Goal: Information Seeking & Learning: Check status

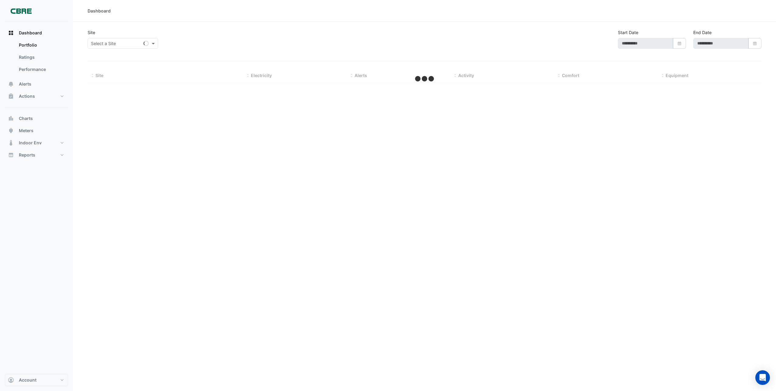
type input "**********"
select select "***"
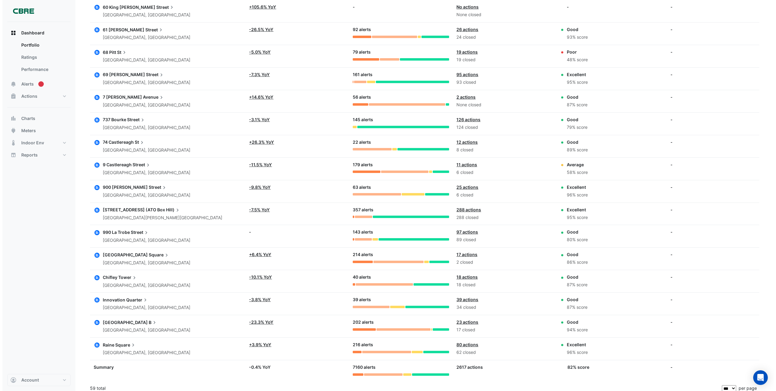
scroll to position [1201, 0]
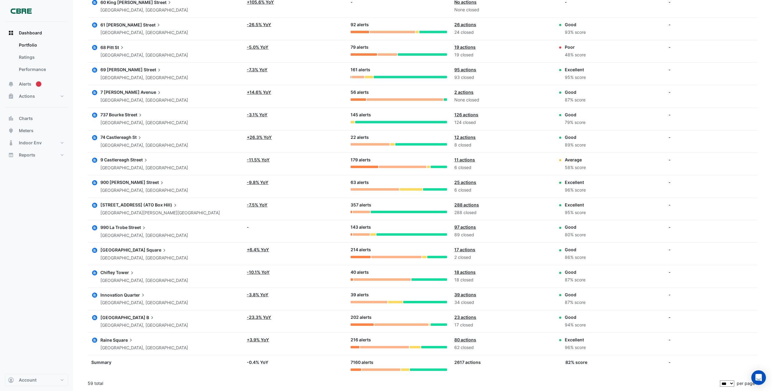
click at [113, 274] on span "Chifley" at bounding box center [107, 272] width 15 height 5
click at [26, 33] on span "Dashboard" at bounding box center [30, 33] width 23 height 6
click at [26, 45] on link "Portfolio" at bounding box center [41, 45] width 54 height 12
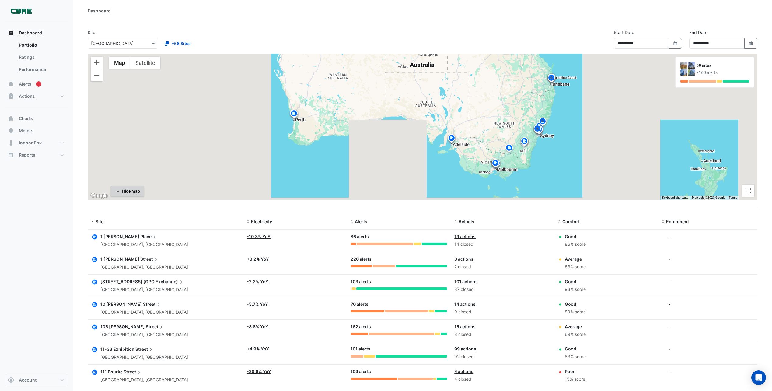
click at [134, 192] on div "Hide map" at bounding box center [131, 191] width 18 height 6
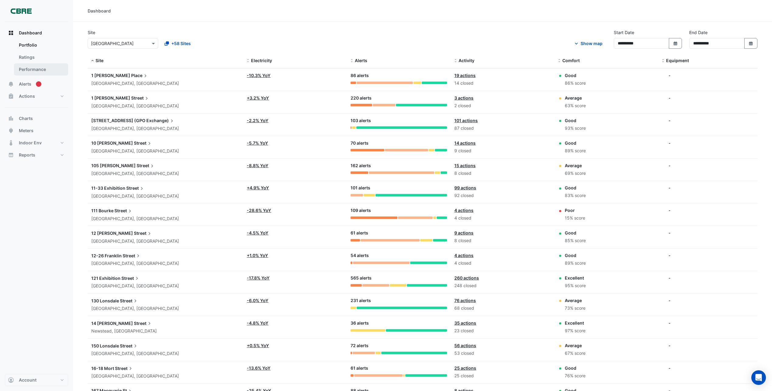
click at [36, 69] on link "Performance" at bounding box center [41, 69] width 54 height 12
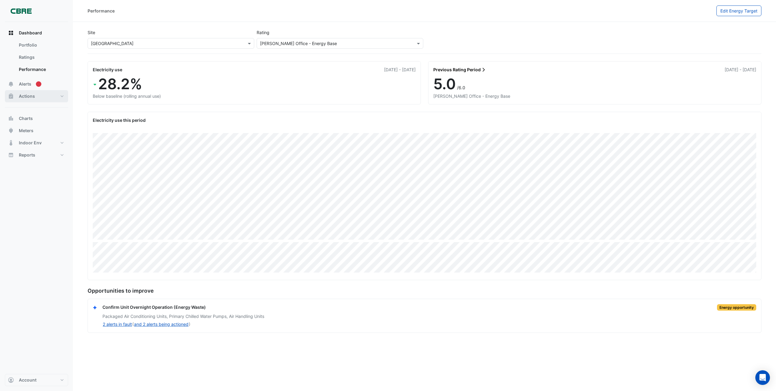
click at [62, 96] on button "Actions" at bounding box center [36, 96] width 63 height 12
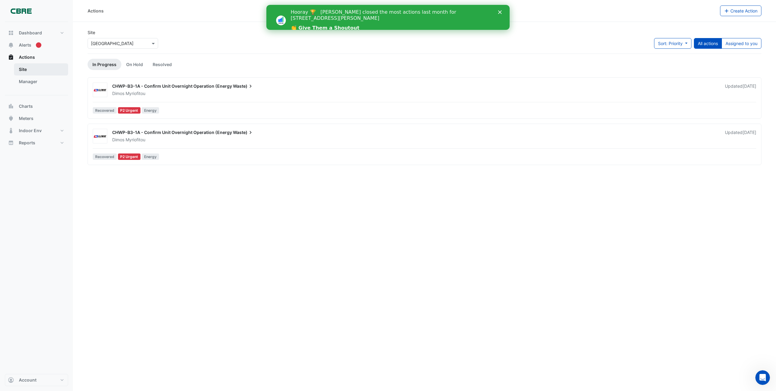
click at [25, 70] on link "Site" at bounding box center [41, 69] width 54 height 12
click at [30, 82] on link "Manager" at bounding box center [41, 81] width 54 height 12
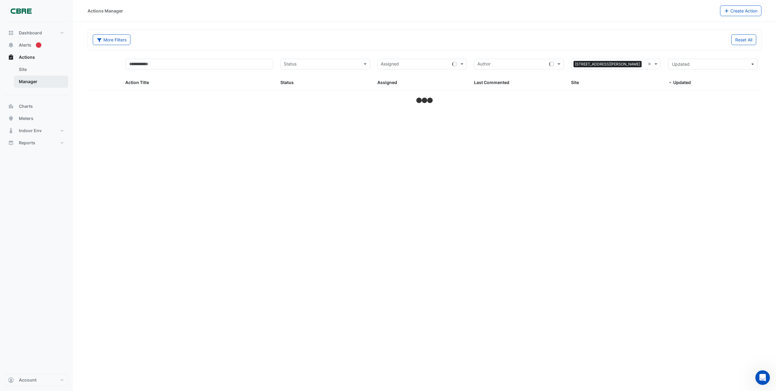
select select "***"
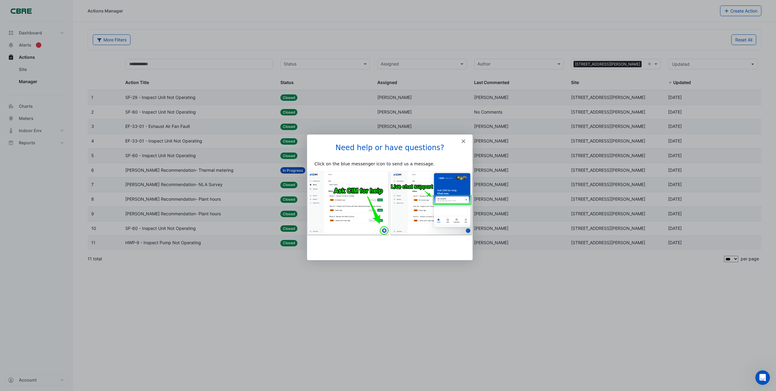
click at [28, 106] on div "Product tour overlay" at bounding box center [388, 195] width 776 height 391
click at [463, 140] on polygon "Close" at bounding box center [464, 141] width 4 height 4
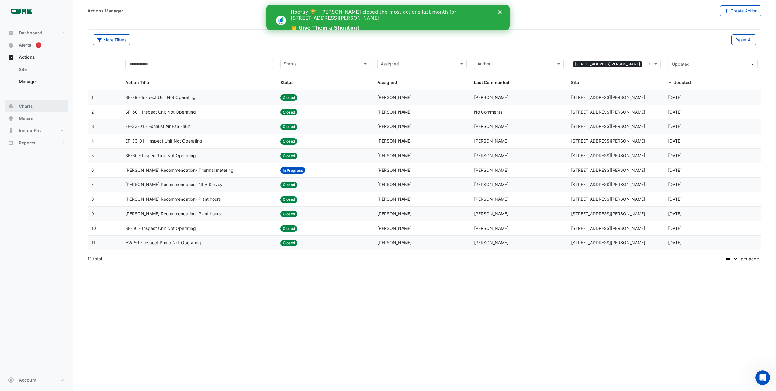
click at [27, 107] on span "Charts" at bounding box center [26, 106] width 14 height 6
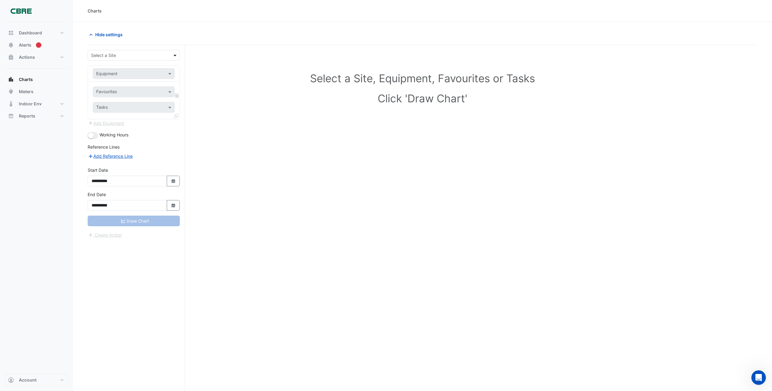
click at [174, 56] on span at bounding box center [176, 55] width 8 height 6
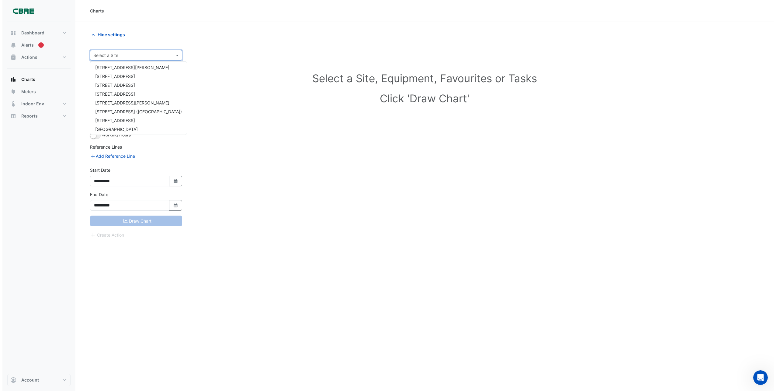
scroll to position [452, 0]
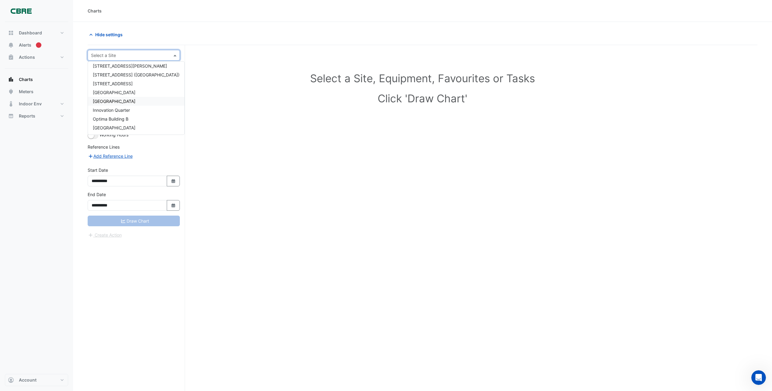
click at [116, 102] on span "[GEOGRAPHIC_DATA]" at bounding box center [114, 101] width 43 height 5
click at [170, 73] on span at bounding box center [171, 73] width 8 height 6
click at [220, 75] on h1 "Select a Site, Equipment, Favourites or Tasks" at bounding box center [422, 78] width 643 height 13
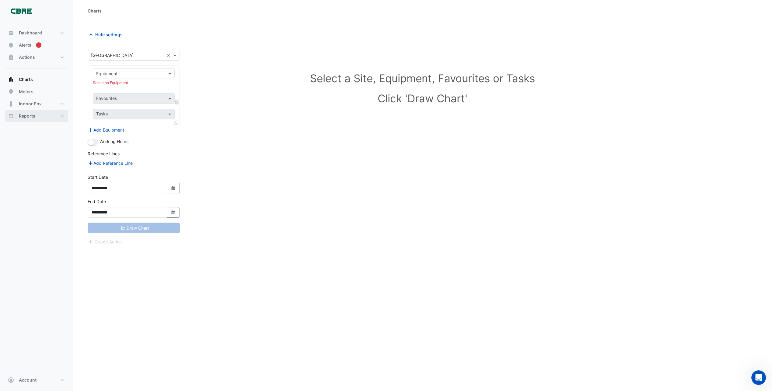
click at [25, 117] on span "Reports" at bounding box center [27, 116] width 16 height 6
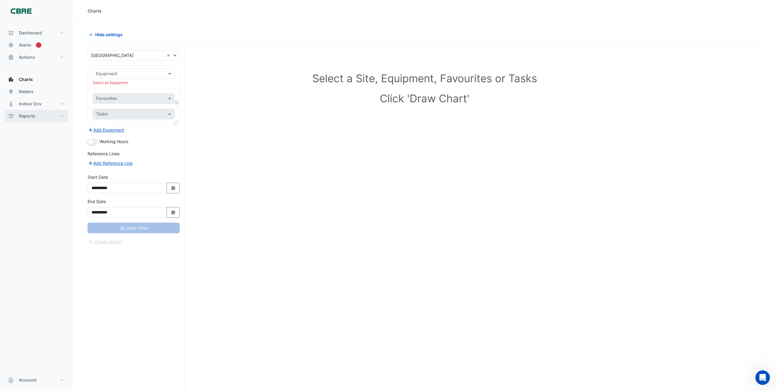
select select "***"
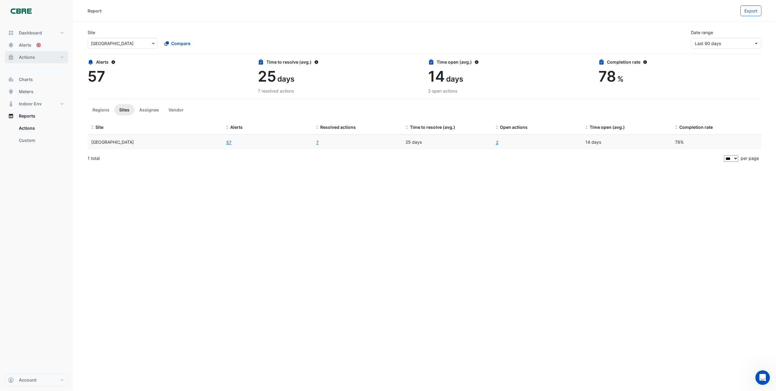
click at [60, 57] on button "Actions" at bounding box center [36, 57] width 63 height 12
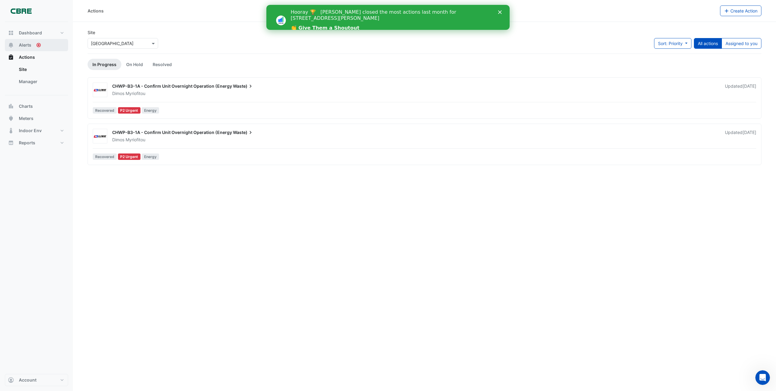
click at [26, 46] on span "Alerts" at bounding box center [25, 45] width 12 height 6
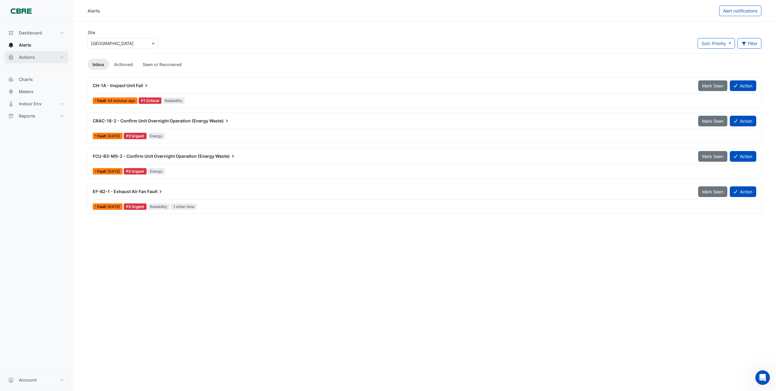
click at [45, 57] on button "Actions" at bounding box center [36, 57] width 63 height 12
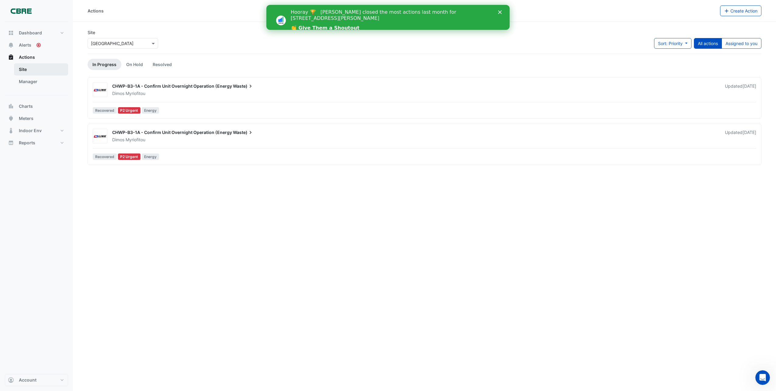
click at [40, 69] on link "Site" at bounding box center [41, 69] width 54 height 12
click at [41, 83] on link "Manager" at bounding box center [41, 81] width 54 height 12
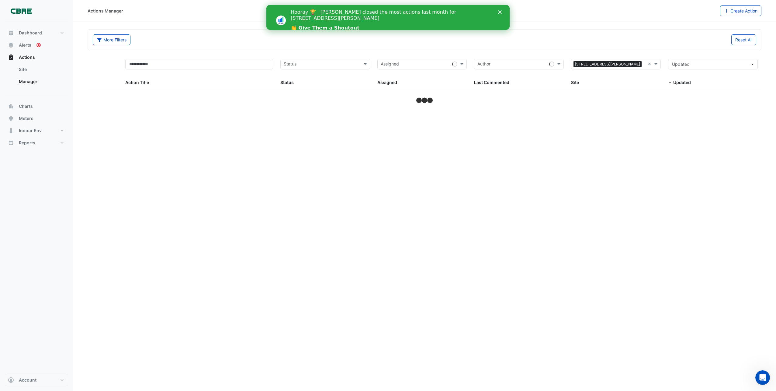
select select "***"
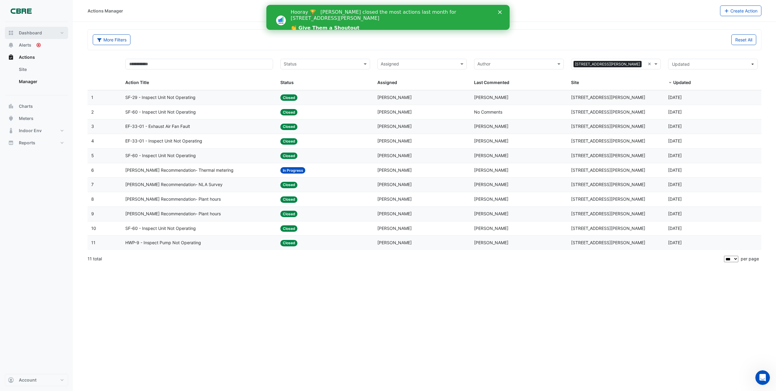
click at [61, 32] on button "Dashboard" at bounding box center [36, 33] width 63 height 12
select select "***"
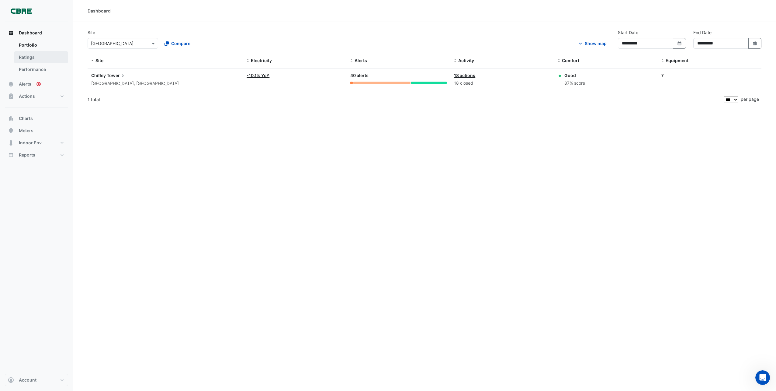
click at [35, 59] on link "Ratings" at bounding box center [41, 57] width 54 height 12
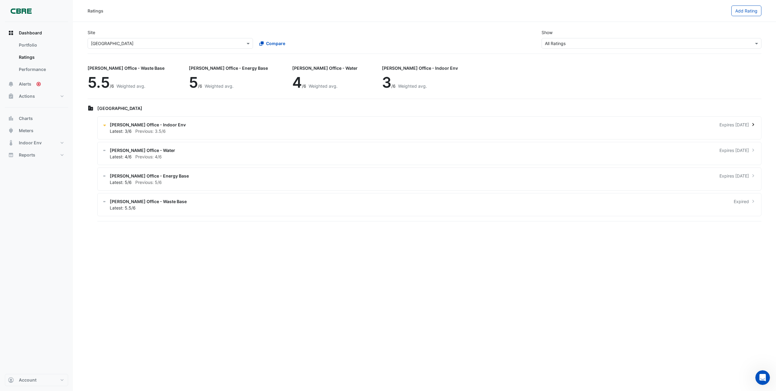
click at [145, 128] on span "Previous: 3.5/6" at bounding box center [150, 130] width 30 height 5
click at [146, 152] on ngb-offcanvas-backdrop at bounding box center [388, 195] width 776 height 391
click at [146, 152] on span "[PERSON_NAME] Office - Water" at bounding box center [142, 150] width 65 height 6
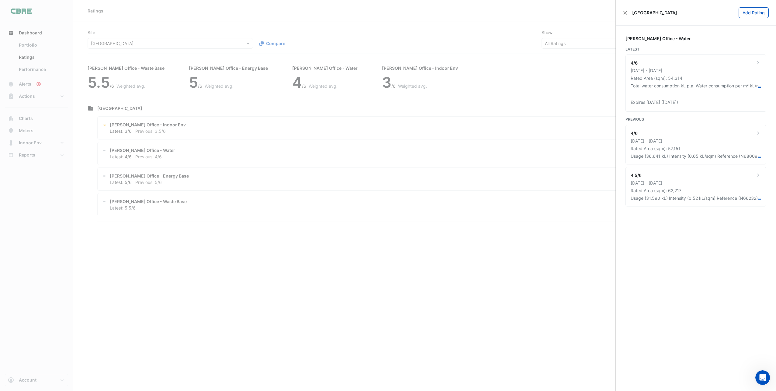
click at [224, 125] on ngb-offcanvas-backdrop at bounding box center [388, 195] width 776 height 391
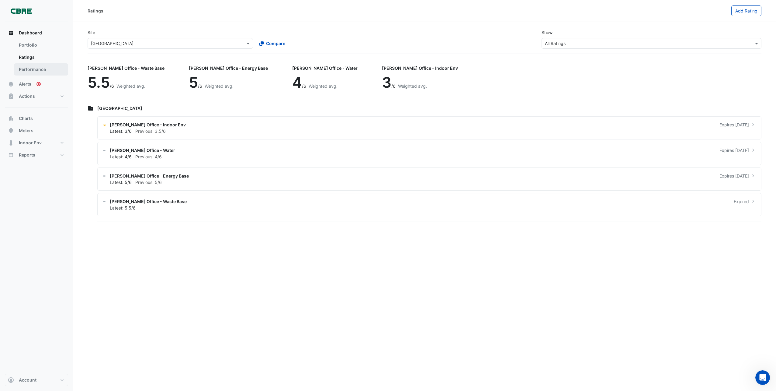
click at [47, 68] on link "Performance" at bounding box center [41, 69] width 54 height 12
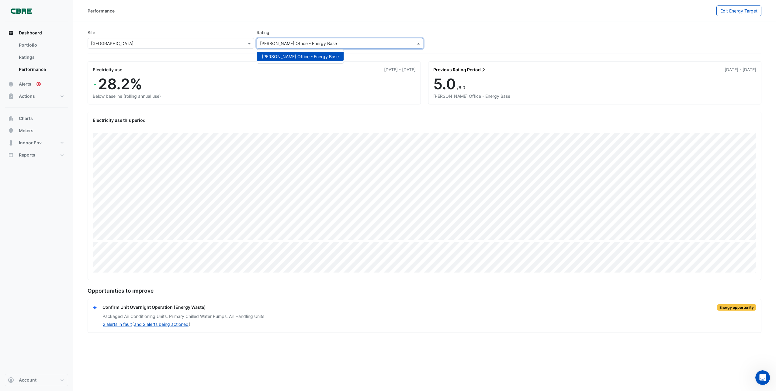
click at [419, 44] on span at bounding box center [420, 43] width 8 height 6
click at [319, 58] on div "[PERSON_NAME] Office - Energy Base" at bounding box center [300, 56] width 77 height 6
click at [40, 119] on button "Charts" at bounding box center [36, 118] width 63 height 12
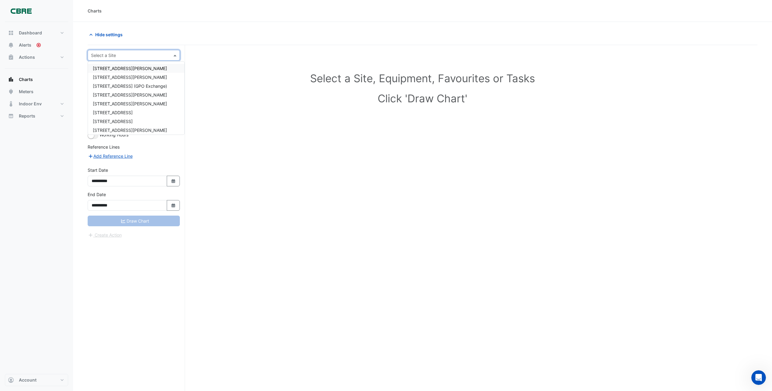
click at [176, 54] on span at bounding box center [176, 55] width 8 height 6
click at [110, 101] on span "[GEOGRAPHIC_DATA]" at bounding box center [114, 101] width 43 height 5
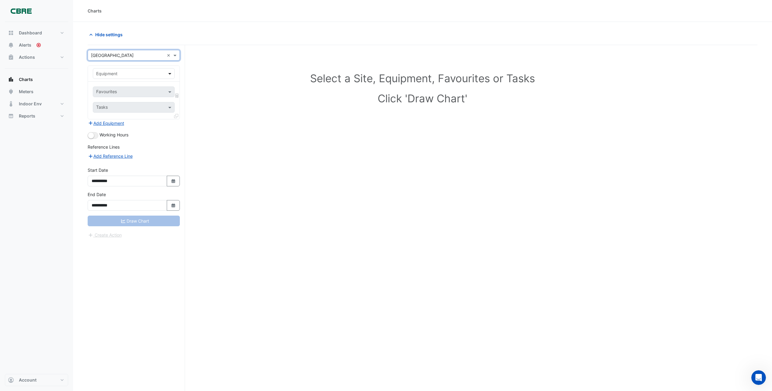
click at [171, 73] on span at bounding box center [171, 73] width 8 height 6
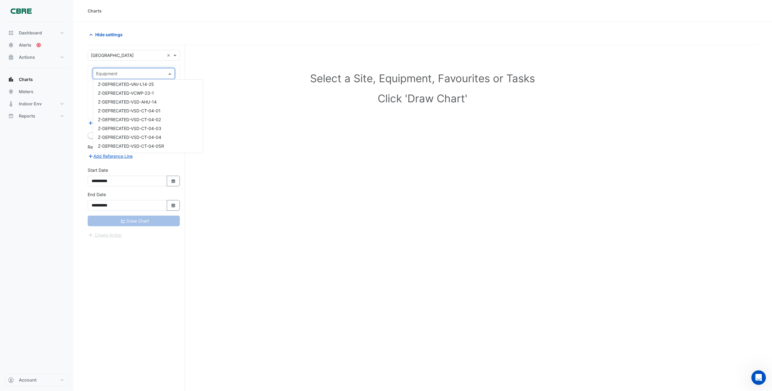
scroll to position [18998, 0]
click at [28, 91] on span "Meters" at bounding box center [26, 92] width 15 height 6
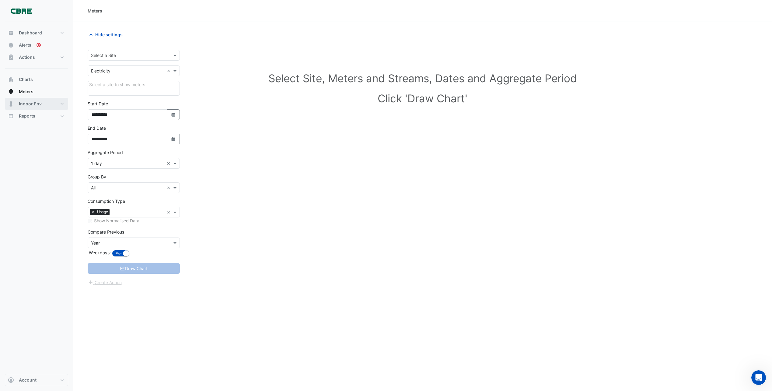
click at [29, 105] on span "Indoor Env" at bounding box center [30, 104] width 23 height 6
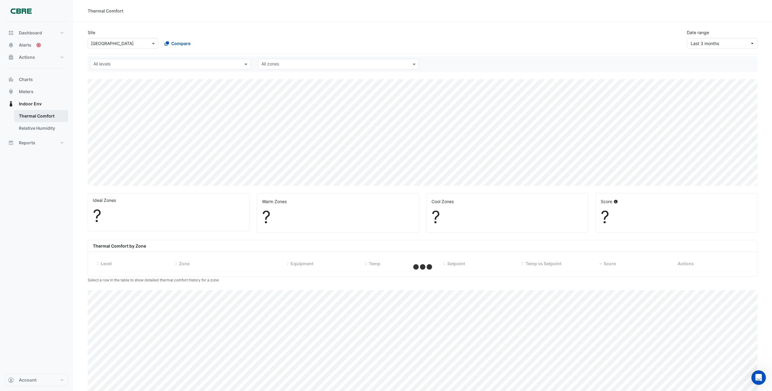
select select "***"
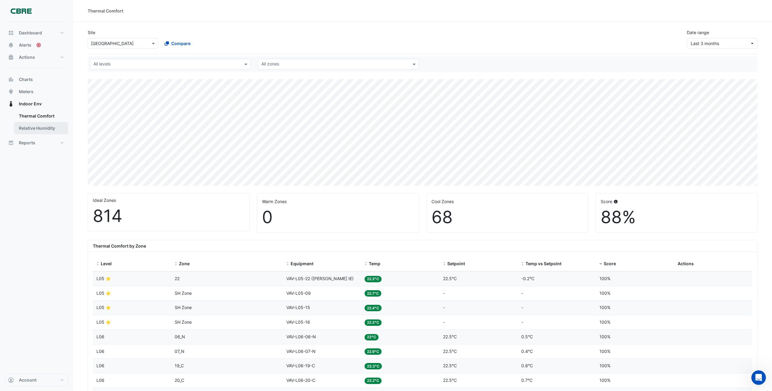
click at [32, 129] on link "Relative Humidity" at bounding box center [41, 128] width 54 height 12
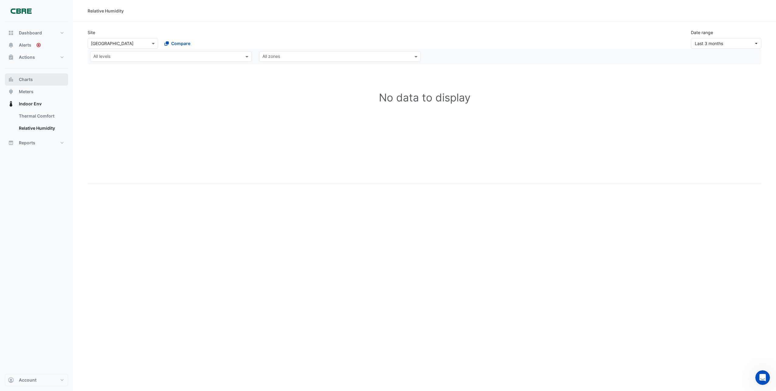
click at [26, 79] on span "Charts" at bounding box center [26, 79] width 14 height 6
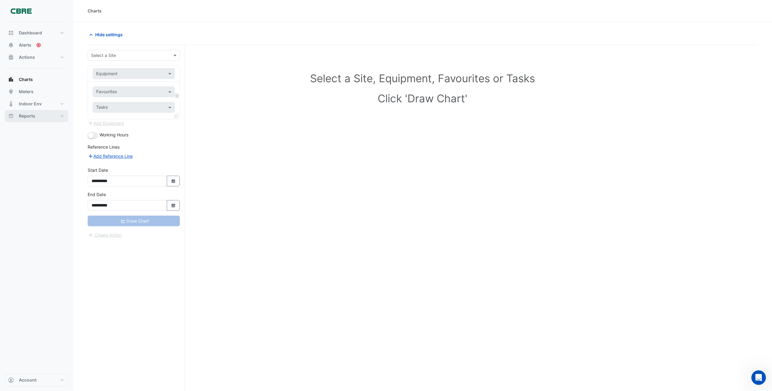
click at [26, 115] on span "Reports" at bounding box center [27, 116] width 16 height 6
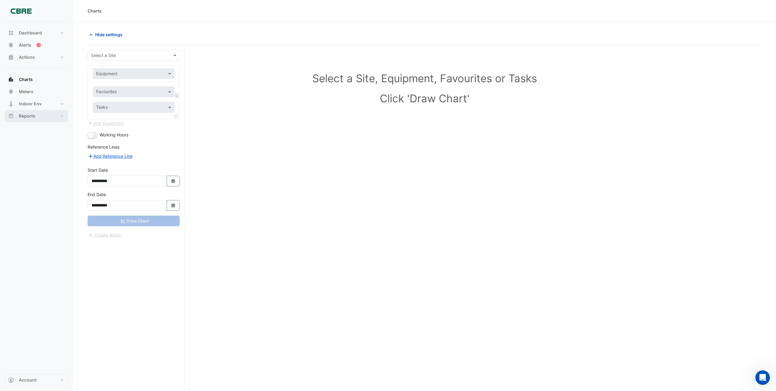
select select "***"
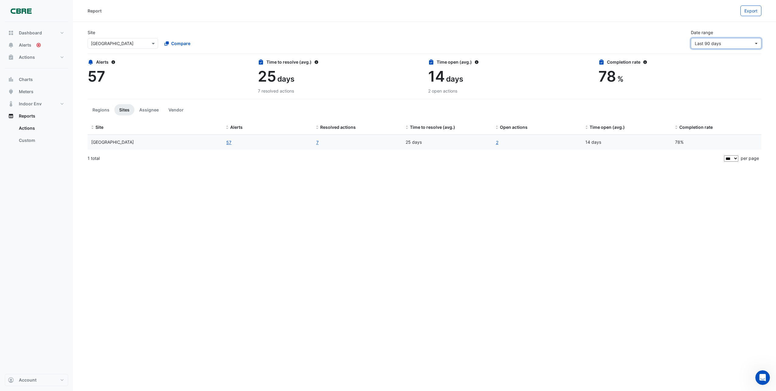
click at [757, 43] on button "Last 90 days" at bounding box center [726, 43] width 71 height 11
click at [723, 112] on div "Last month Aug" at bounding box center [727, 111] width 63 height 6
